Goal: Task Accomplishment & Management: Use online tool/utility

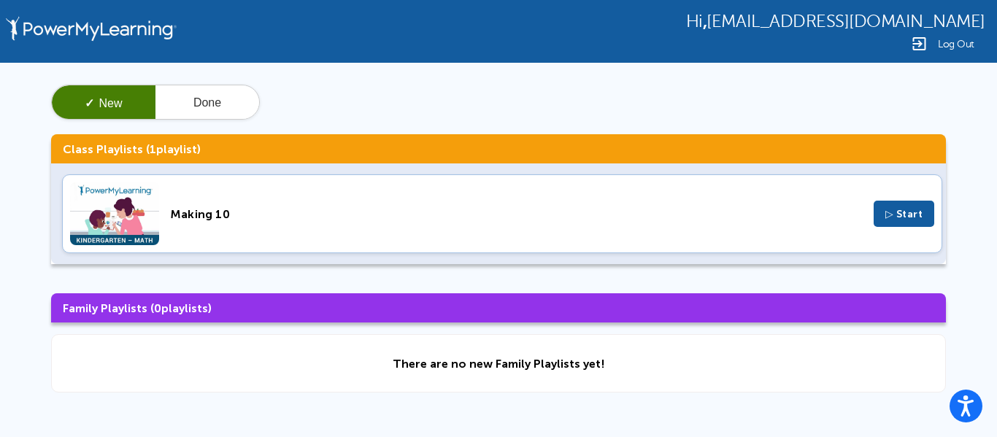
click at [923, 213] on button "▷ Start" at bounding box center [904, 214] width 61 height 26
click at [91, 99] on span "✓" at bounding box center [89, 103] width 9 height 12
click at [97, 99] on button "✓ New" at bounding box center [104, 102] width 104 height 35
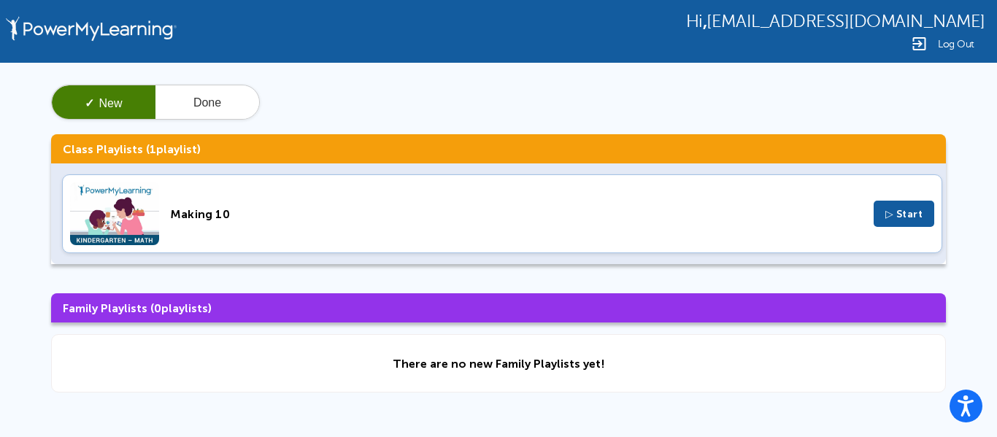
click at [96, 100] on button "✓ New" at bounding box center [104, 102] width 104 height 35
click at [909, 201] on button "▷ Start" at bounding box center [904, 214] width 61 height 26
